Goal: Navigation & Orientation: Find specific page/section

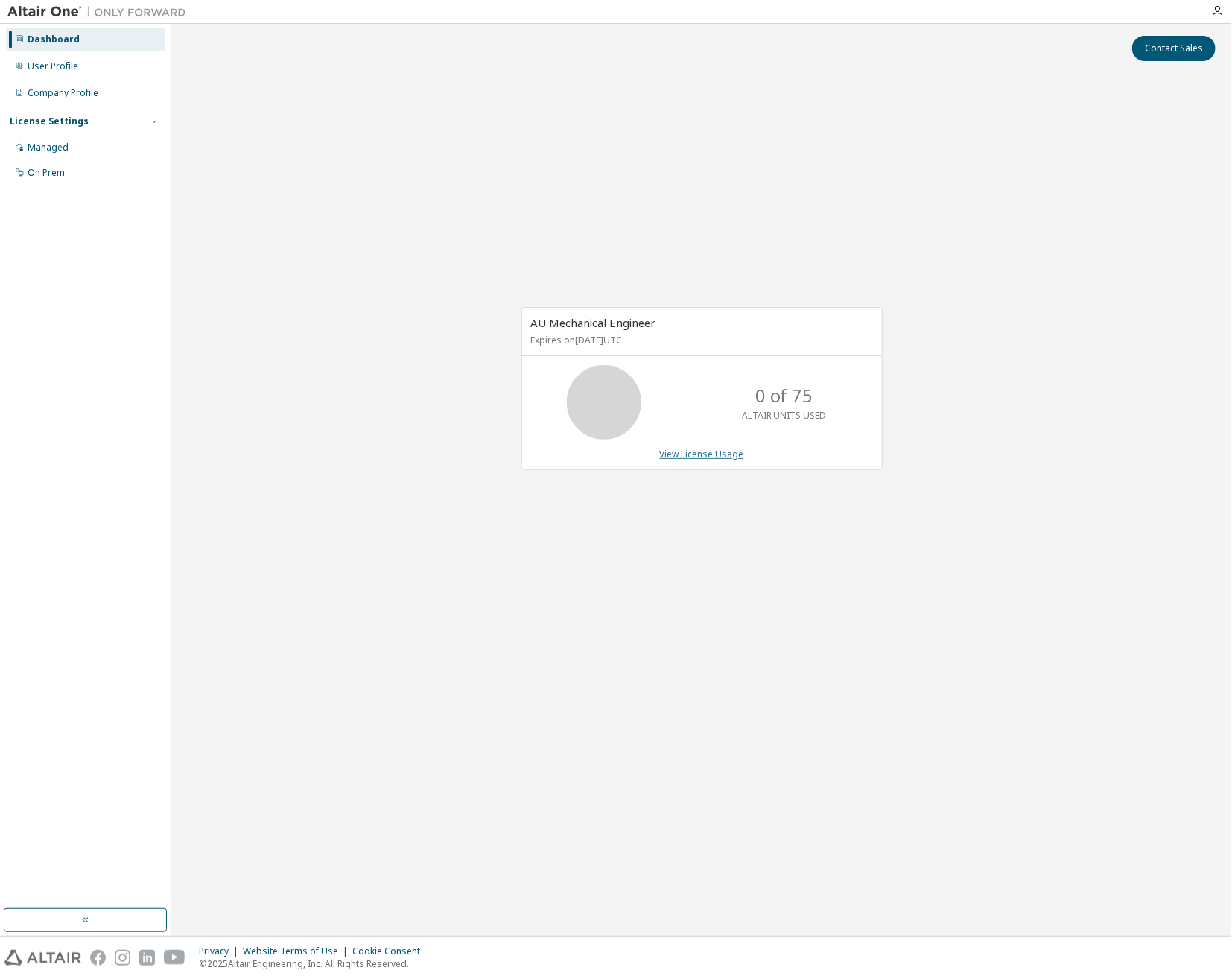
click at [689, 456] on link "View License Usage" at bounding box center [702, 454] width 84 height 12
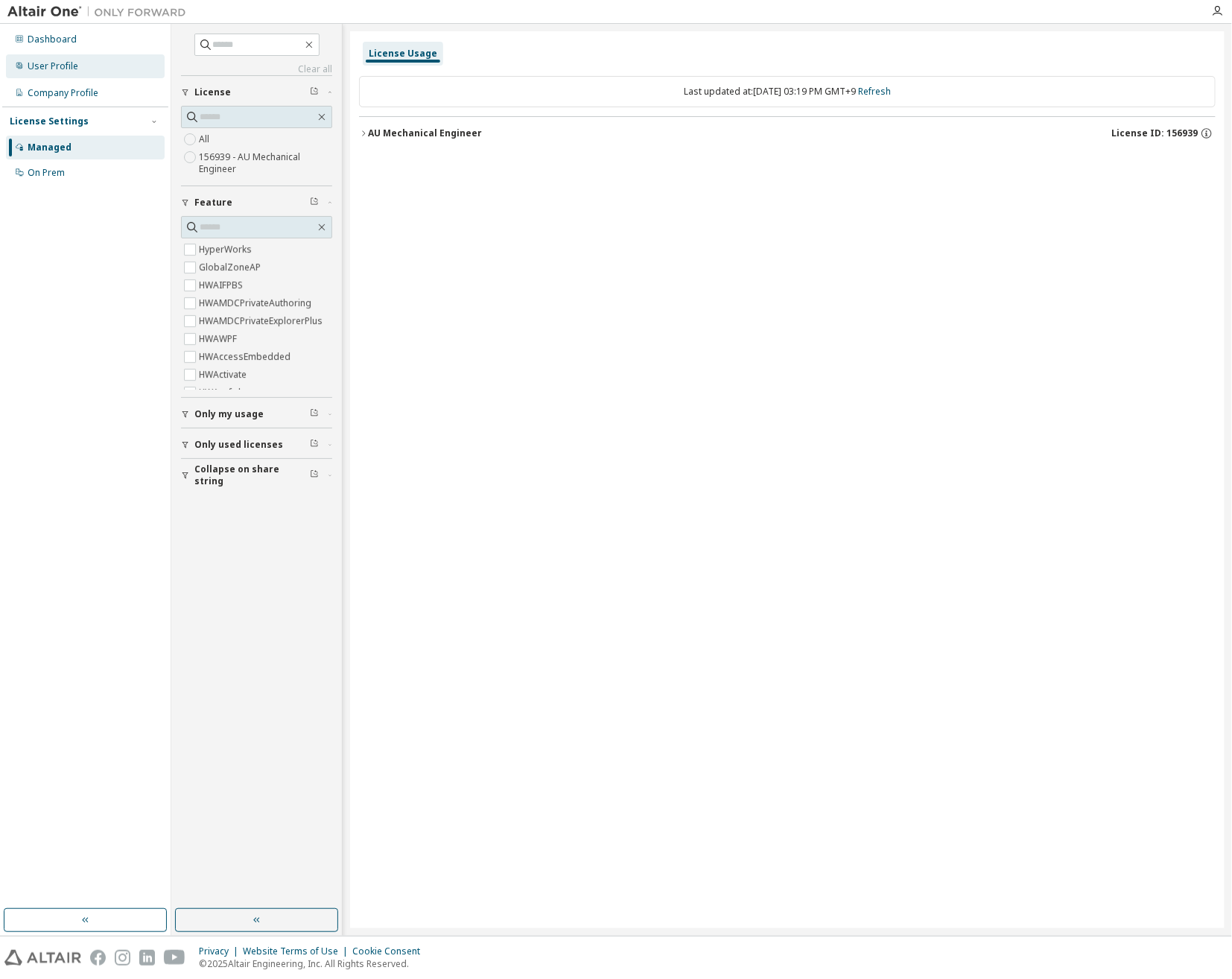
click at [72, 61] on div "User Profile" at bounding box center [52, 66] width 51 height 12
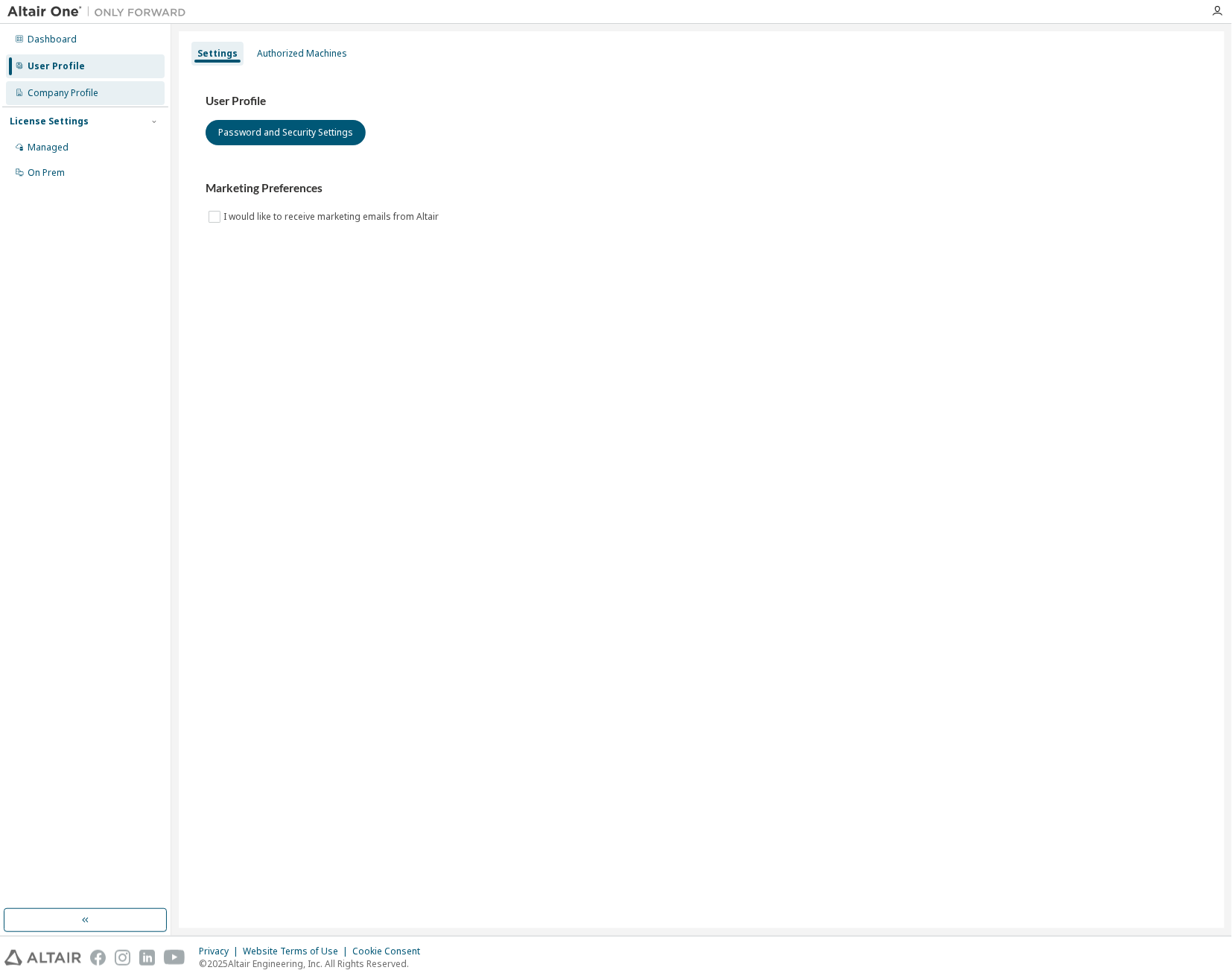
click at [99, 93] on div "Company Profile" at bounding box center [86, 93] width 159 height 24
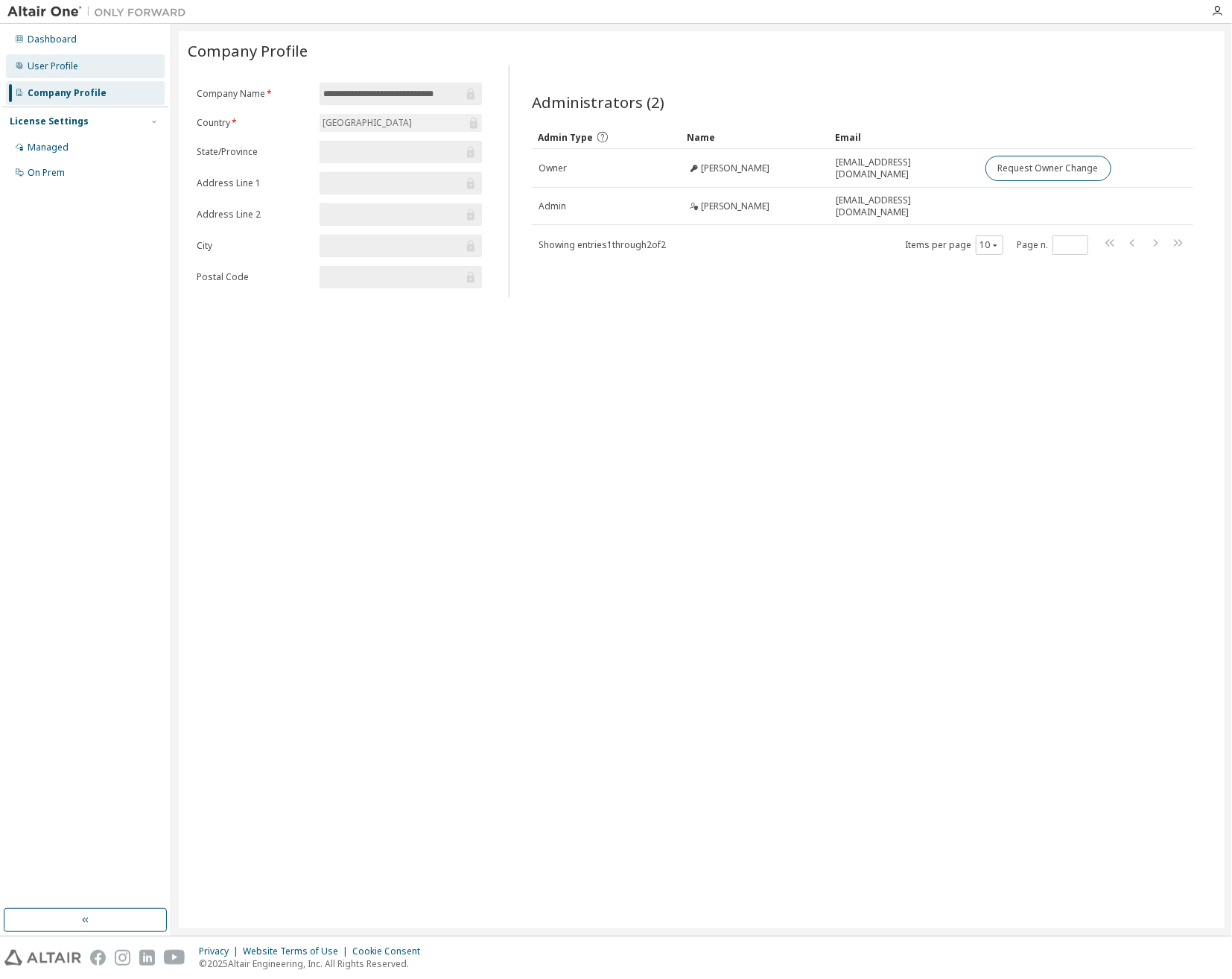
click at [101, 68] on div "User Profile" at bounding box center [86, 66] width 159 height 24
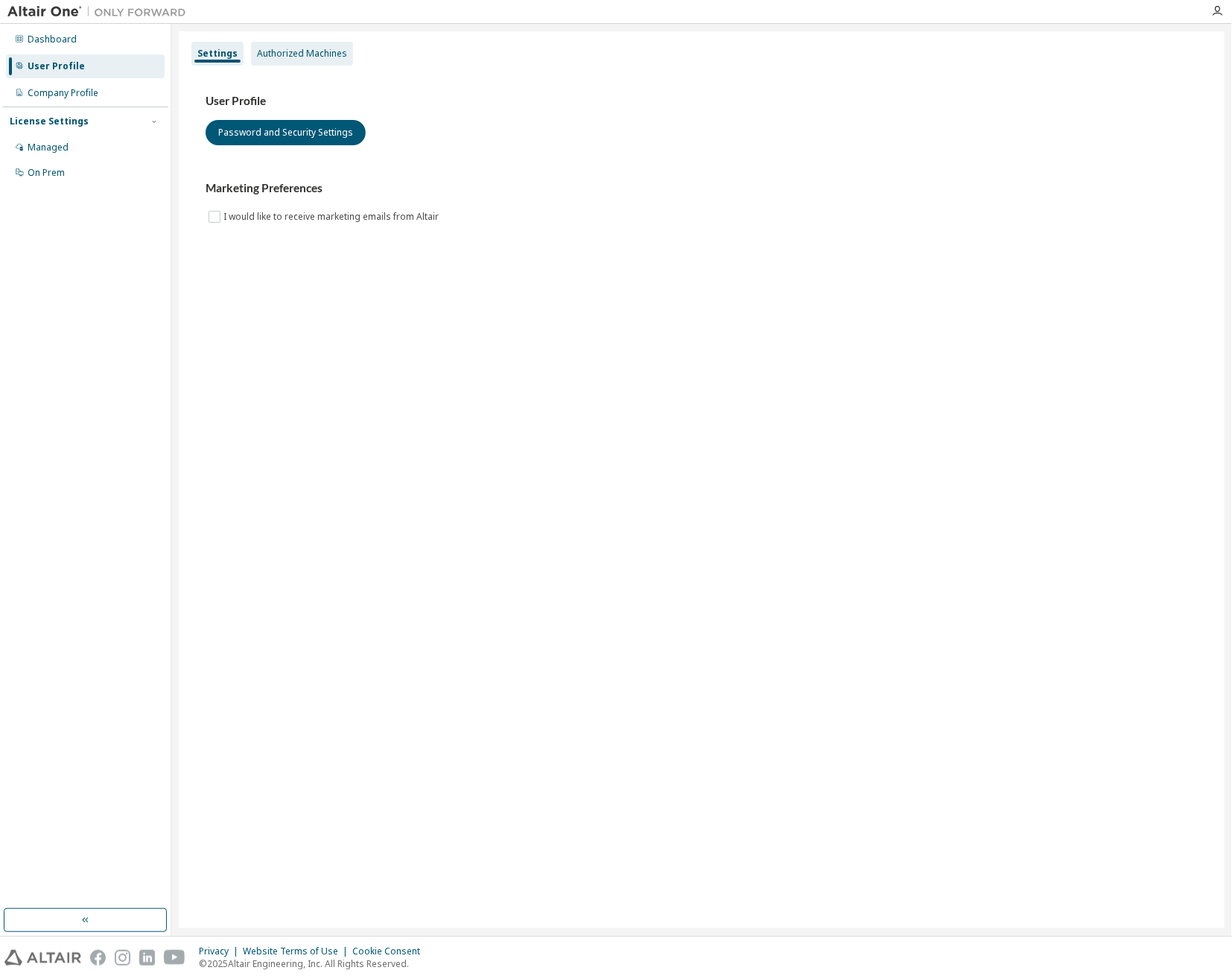
click at [277, 50] on div "Authorized Machines" at bounding box center [302, 53] width 90 height 12
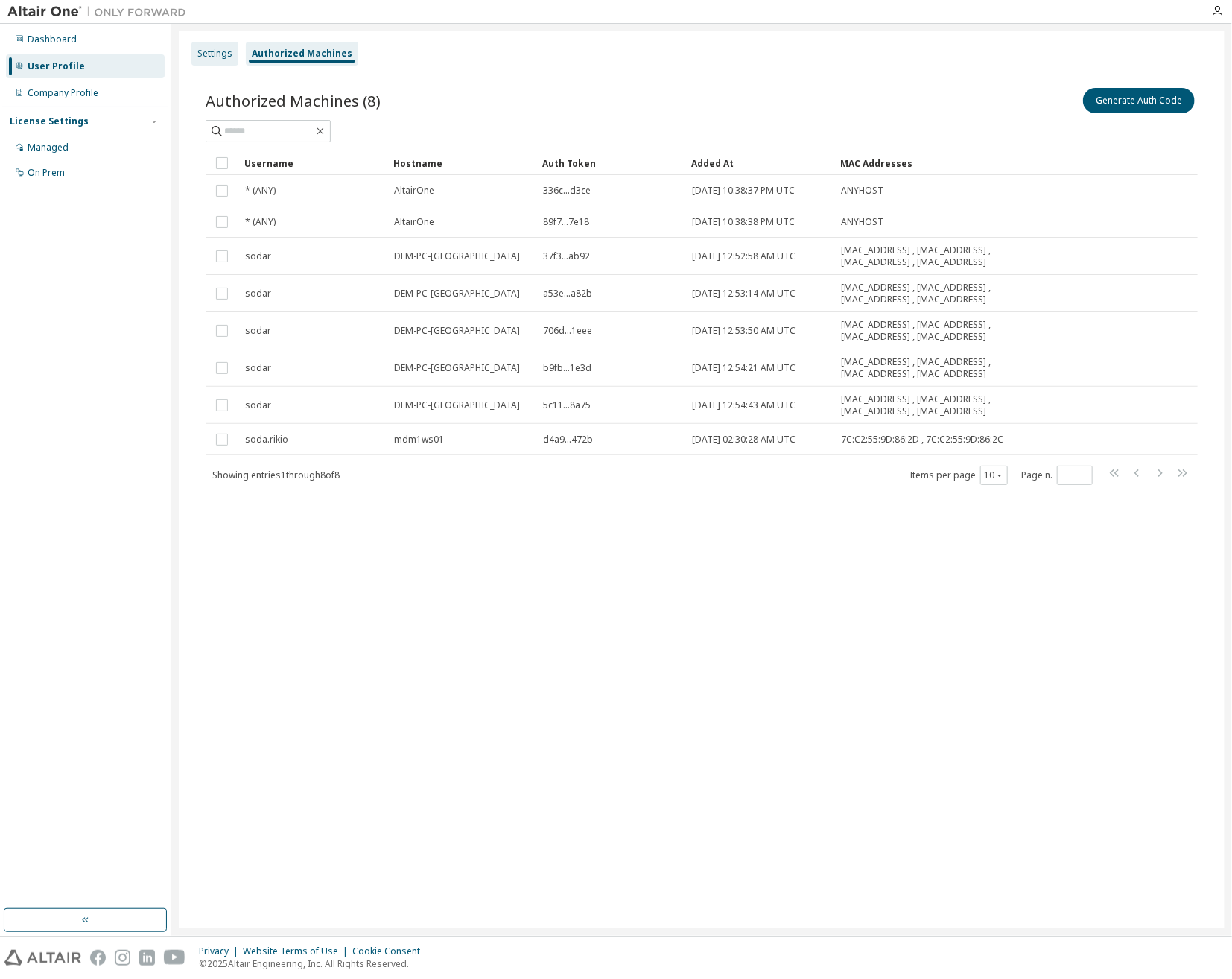
click at [208, 54] on div "Settings" at bounding box center [215, 53] width 35 height 12
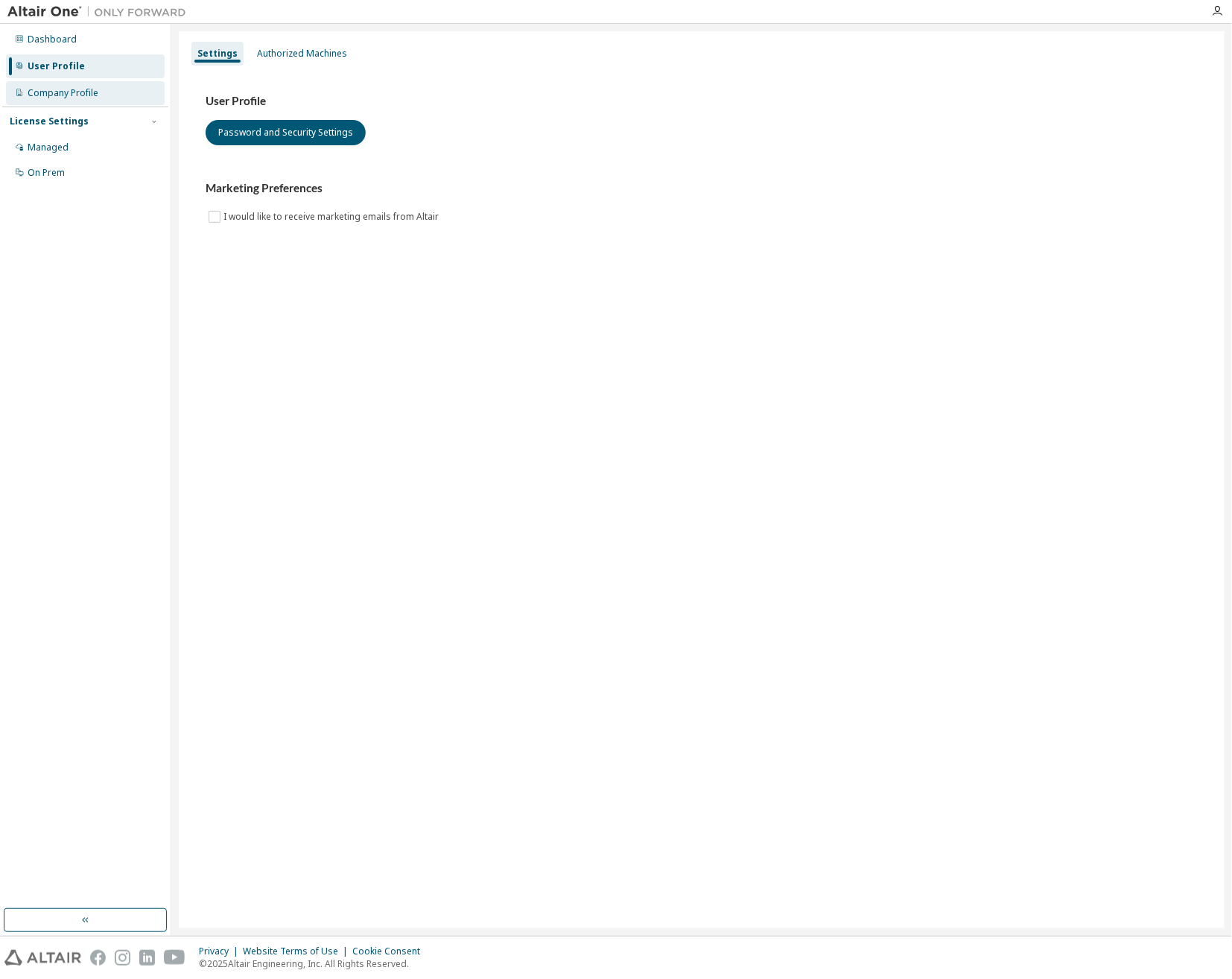
click at [62, 89] on div "Company Profile" at bounding box center [62, 93] width 71 height 12
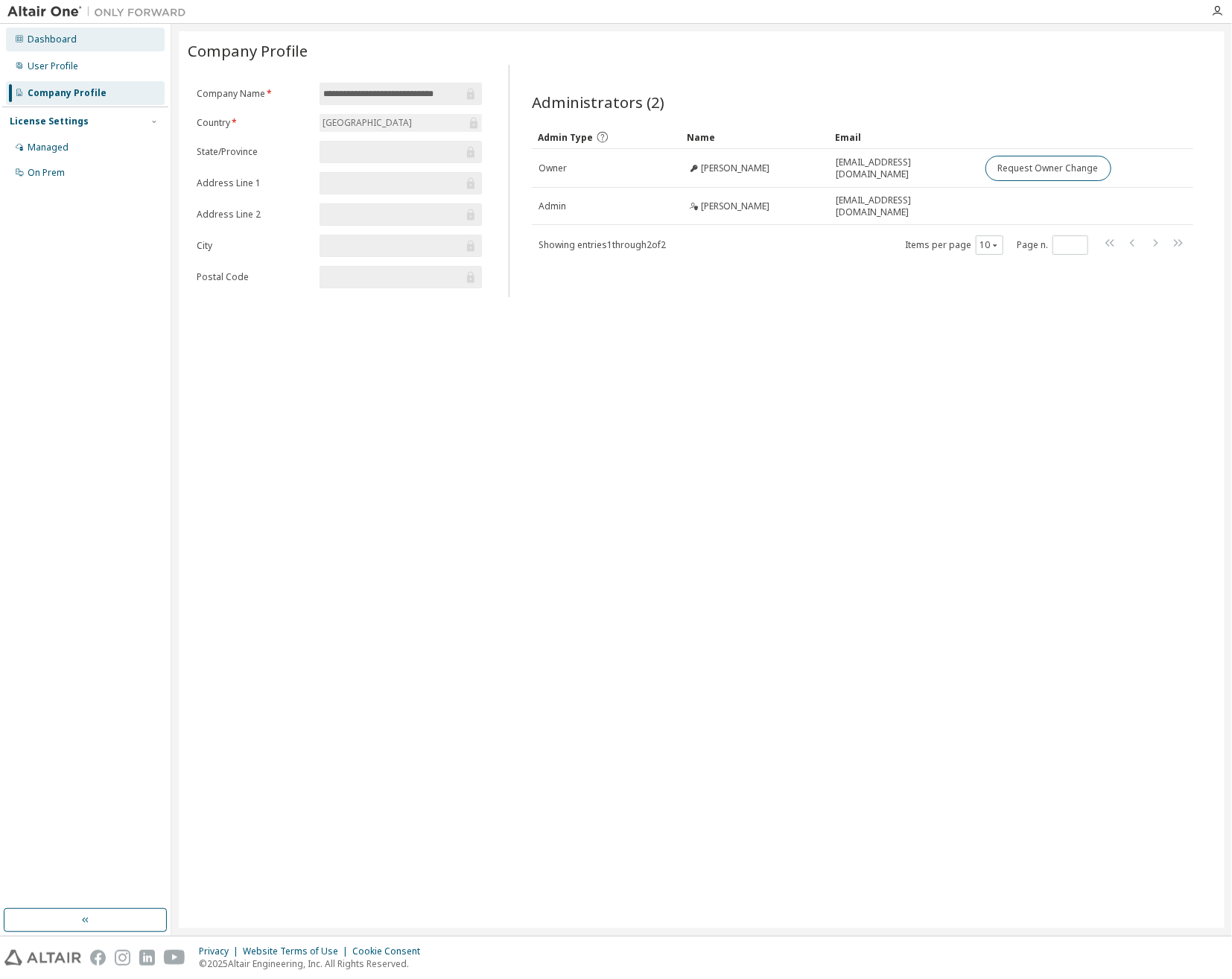
click at [113, 43] on div "Dashboard" at bounding box center [86, 39] width 159 height 24
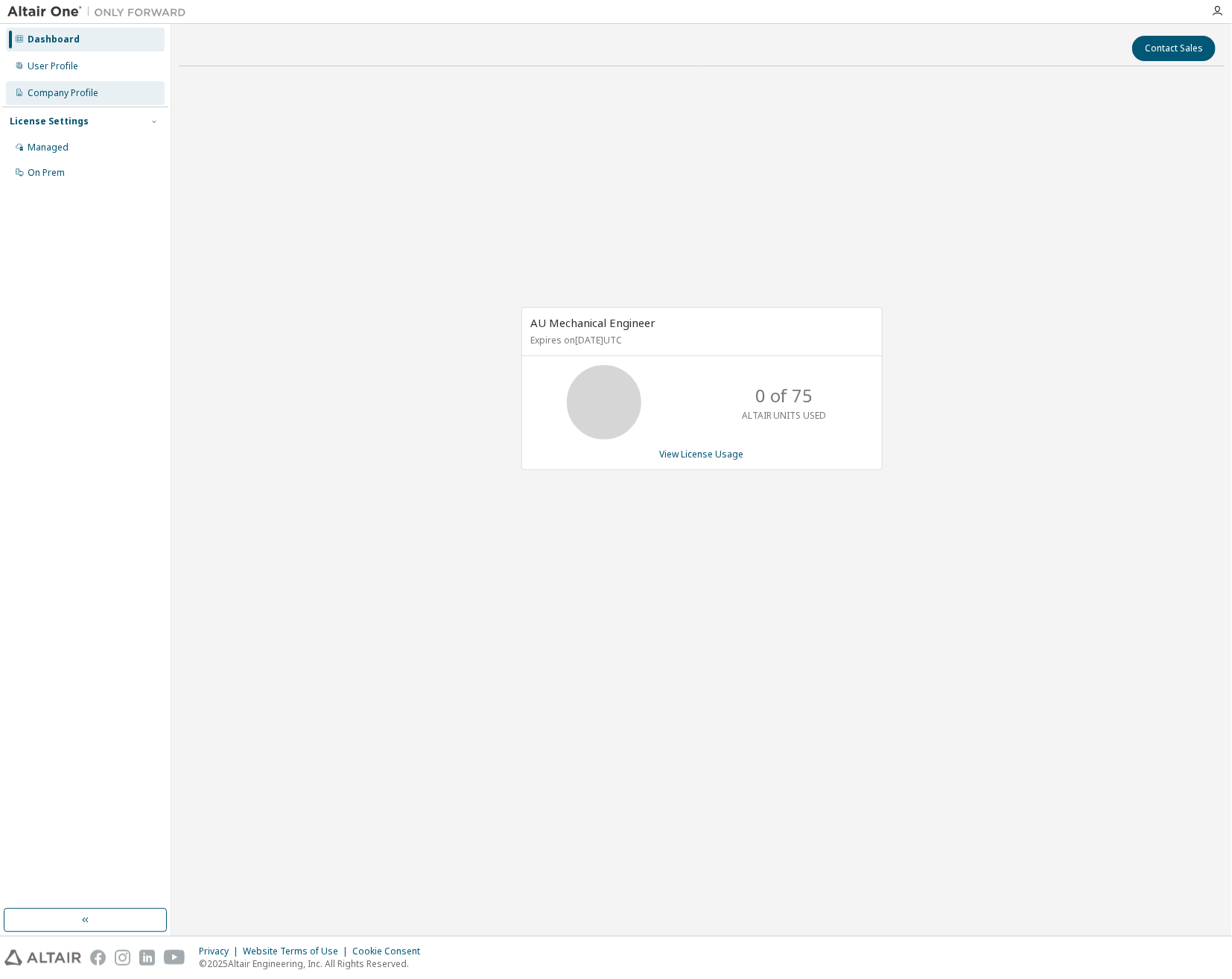
click at [65, 90] on div "Company Profile" at bounding box center [62, 93] width 71 height 12
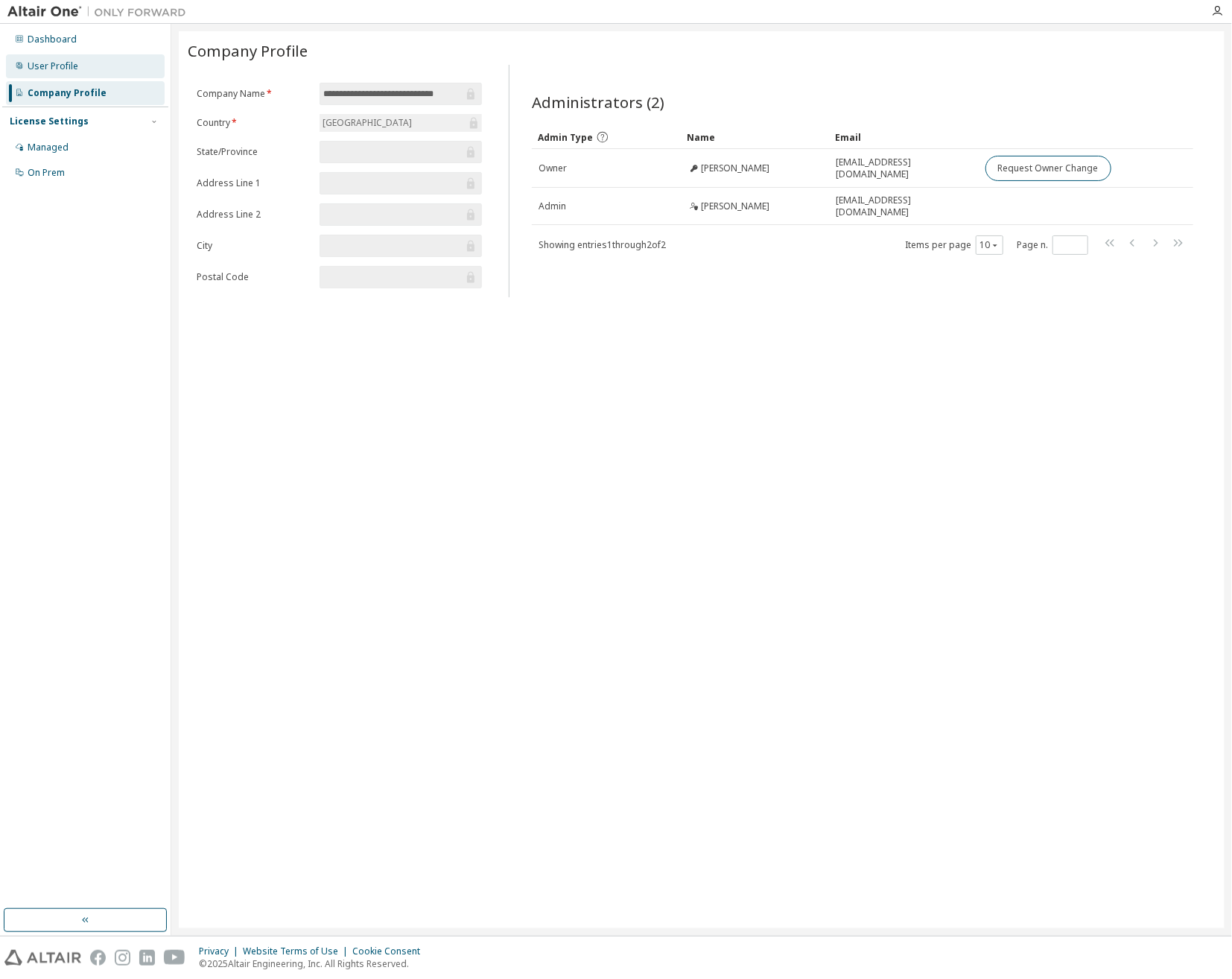
click at [99, 63] on div "User Profile" at bounding box center [86, 66] width 159 height 24
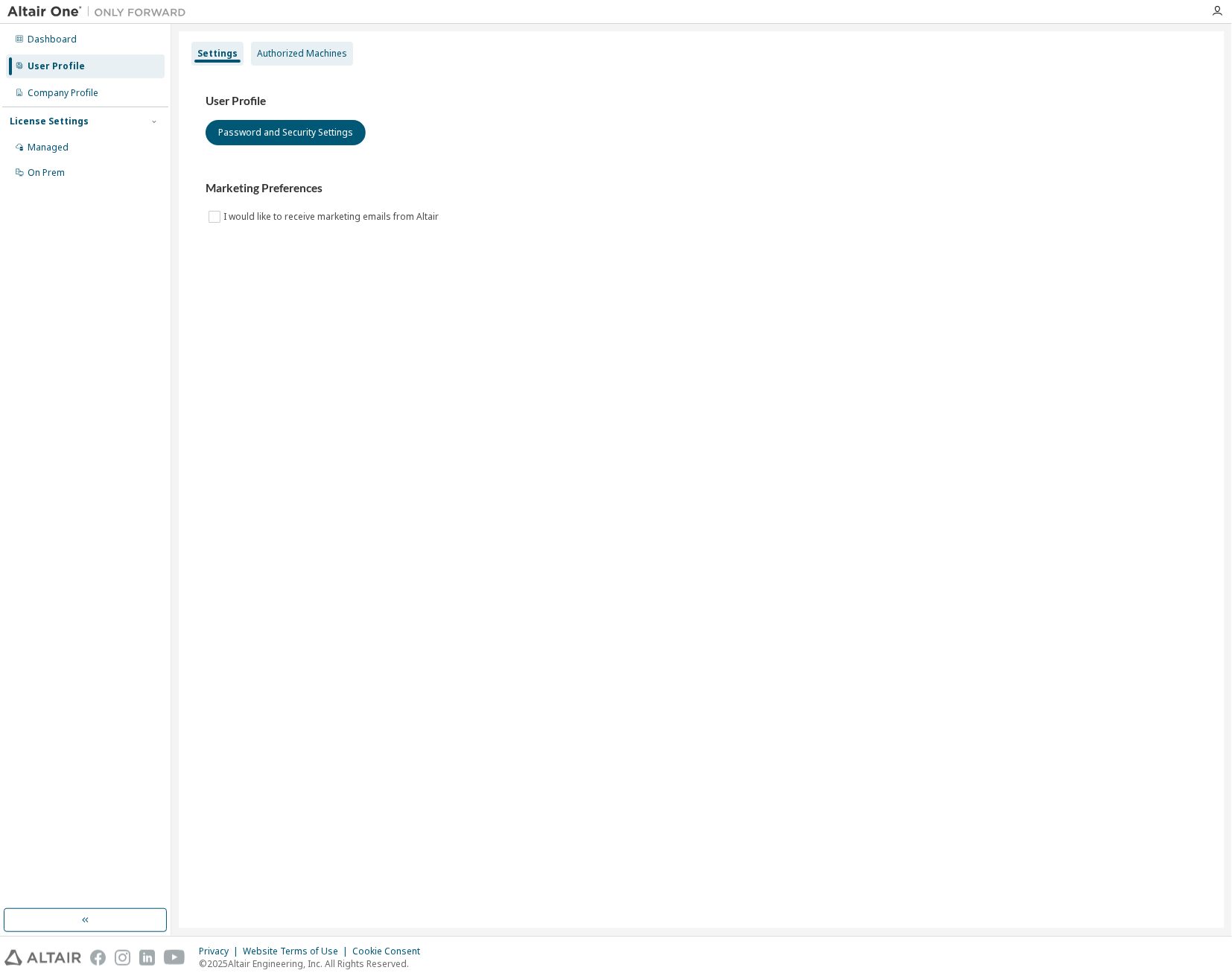
click at [303, 57] on div "Authorized Machines" at bounding box center [302, 53] width 90 height 12
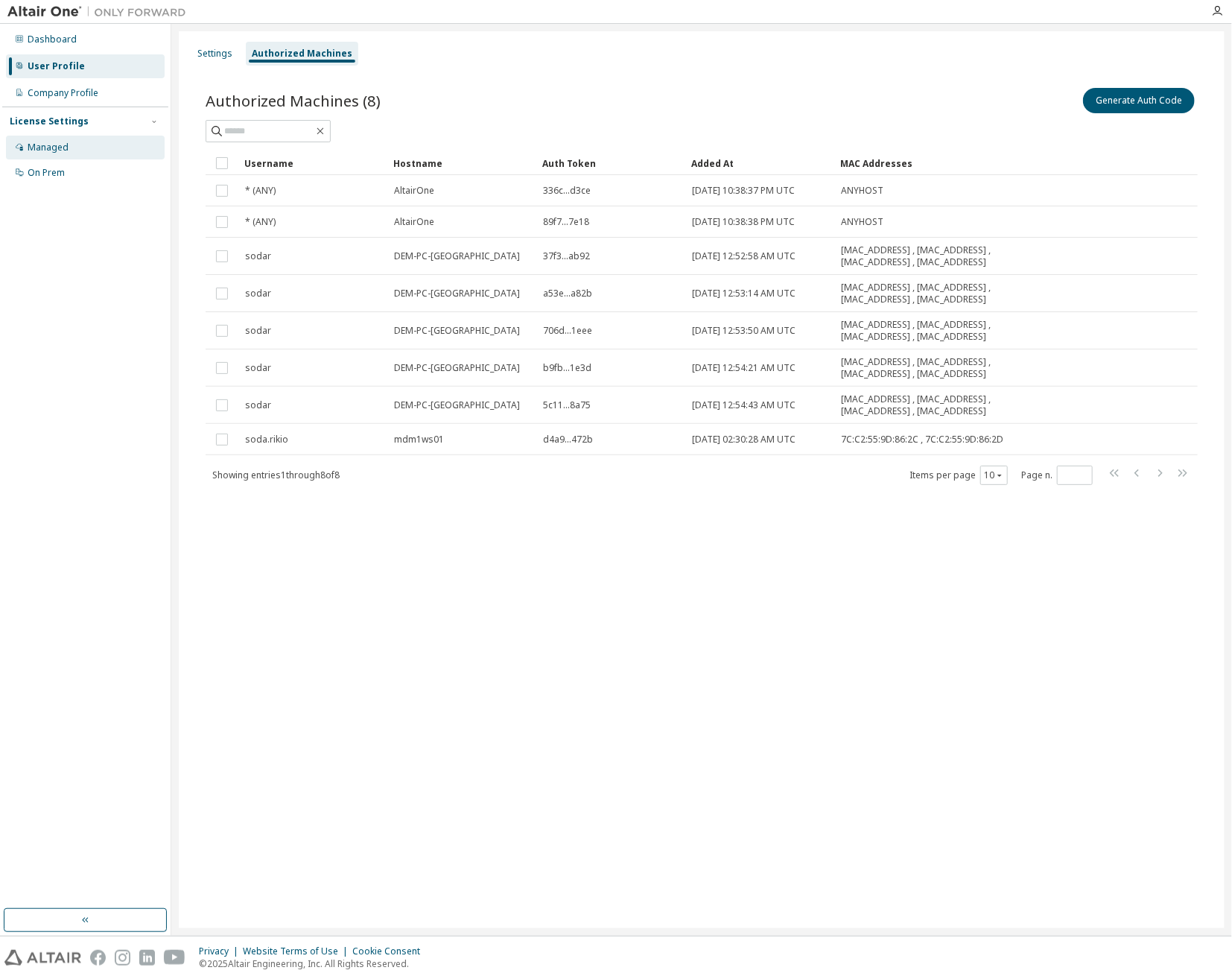
click at [89, 144] on div "Managed" at bounding box center [86, 147] width 159 height 24
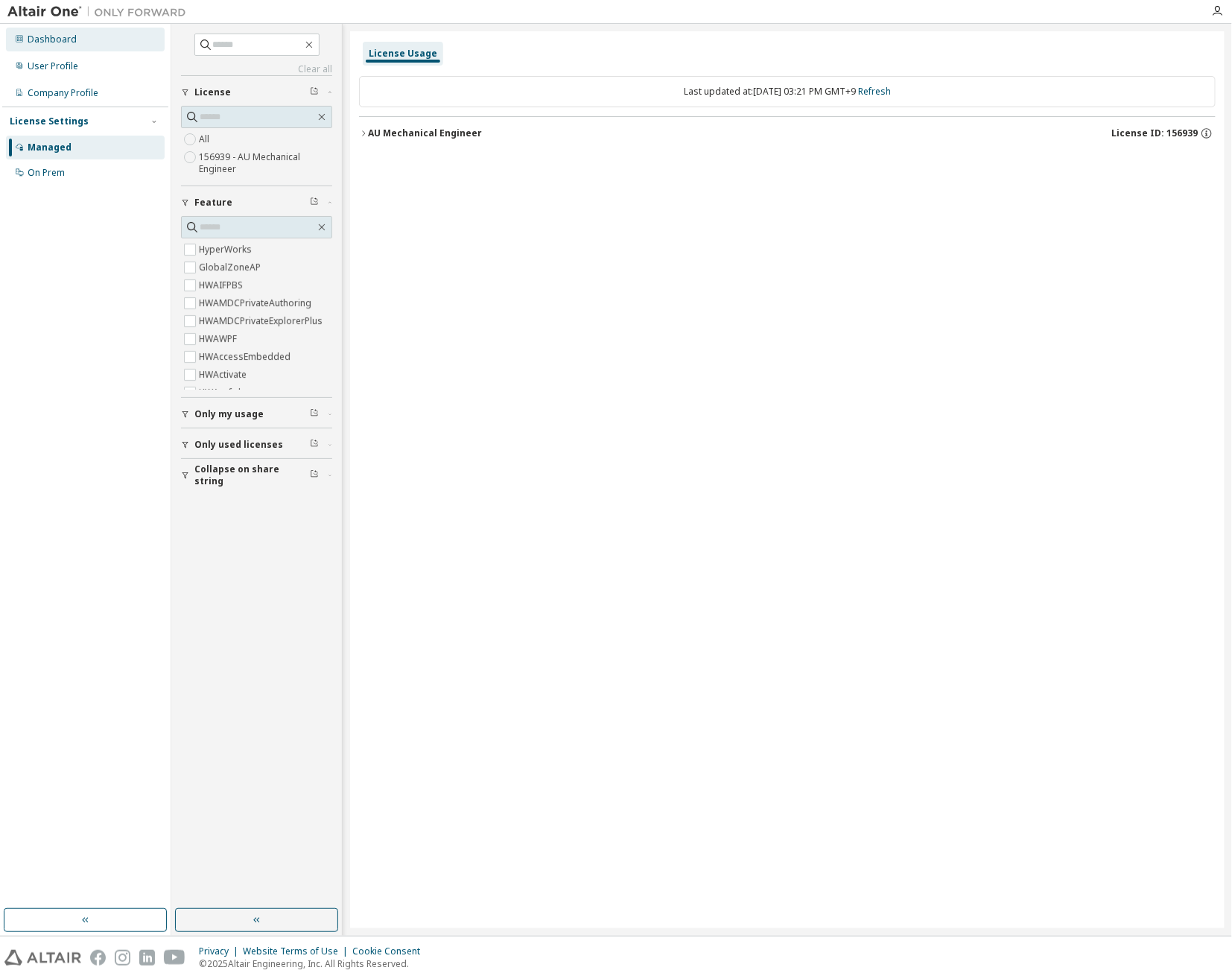
click at [57, 36] on div "Dashboard" at bounding box center [51, 39] width 49 height 12
